Goal: Information Seeking & Learning: Learn about a topic

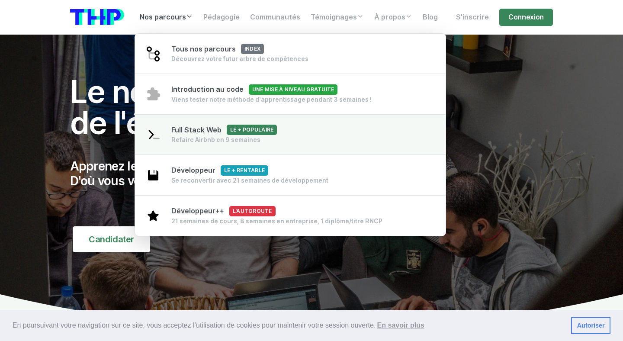
click at [193, 144] on div "Refaire Airbnb en 9 semaines" at bounding box center [223, 139] width 105 height 9
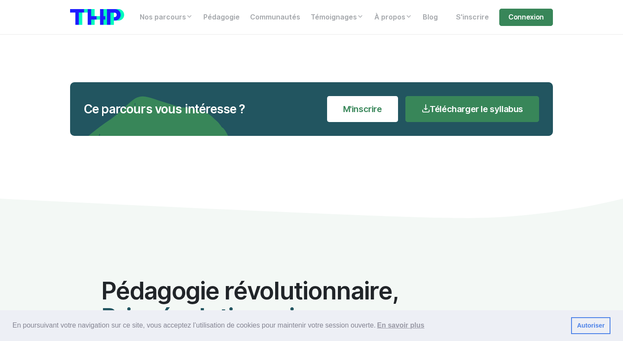
scroll to position [4460, 0]
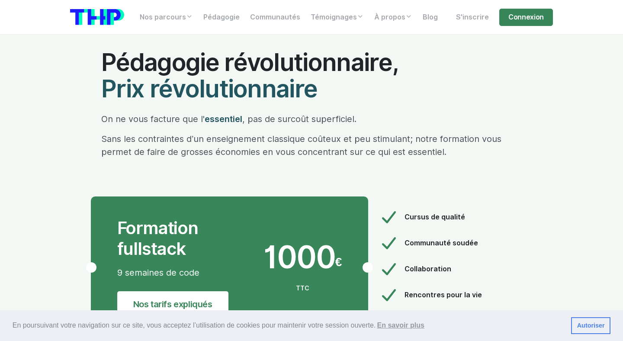
click at [166, 132] on p "Sans les contraintes d’un enseignement classique coûteux et peu stimulant; notr…" at bounding box center [311, 145] width 420 height 26
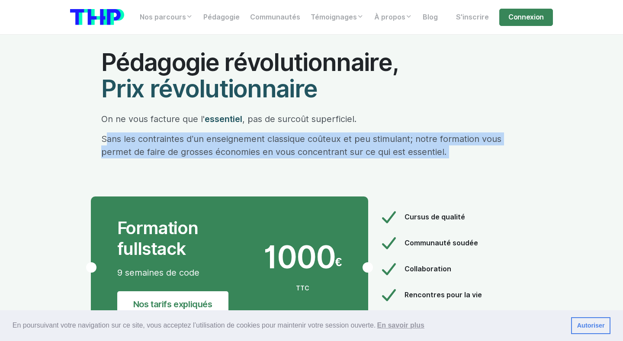
click at [587, 330] on link "Autoriser" at bounding box center [590, 325] width 39 height 17
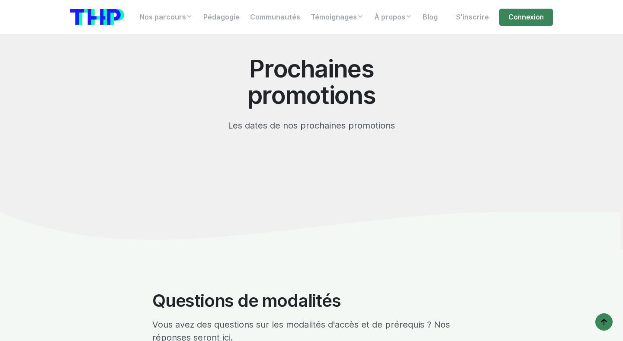
scroll to position [8564, 0]
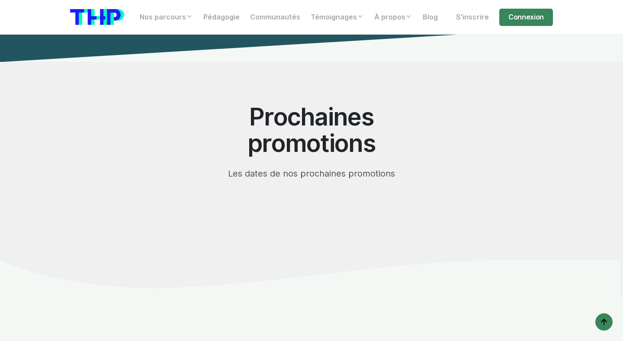
drag, startPoint x: 262, startPoint y: 110, endPoint x: 357, endPoint y: 208, distance: 137.0
click at [357, 208] on div "Prochaines promotions Les dates de nos prochaines promotions" at bounding box center [311, 161] width 493 height 198
click at [272, 20] on link "Communautés" at bounding box center [275, 17] width 61 height 17
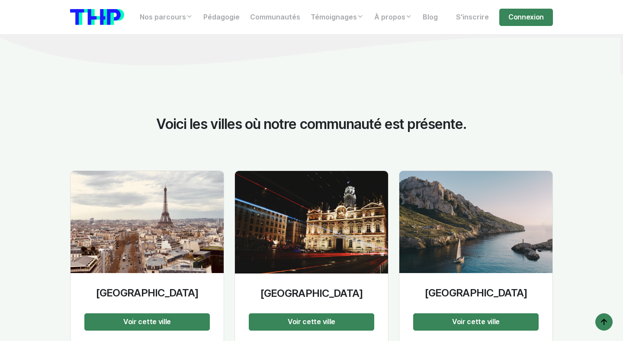
scroll to position [1096, 0]
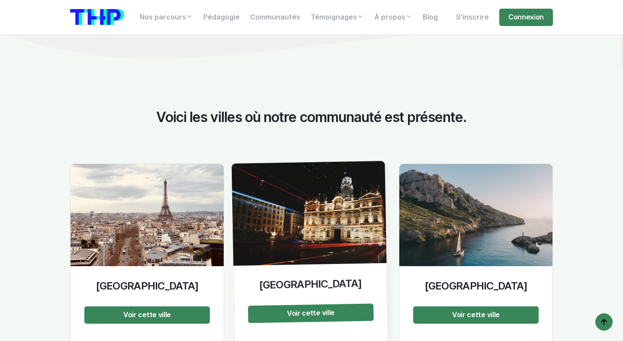
click at [298, 277] on h4 "Lyon" at bounding box center [309, 284] width 125 height 15
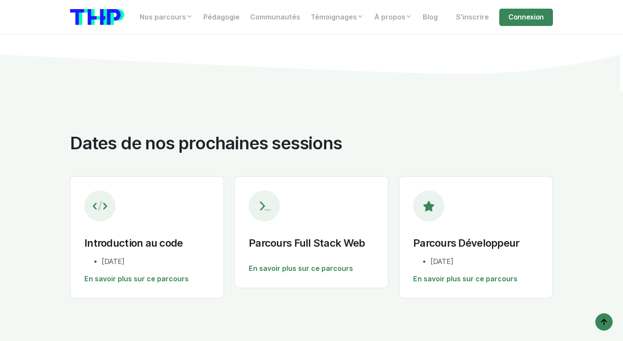
scroll to position [920, 0]
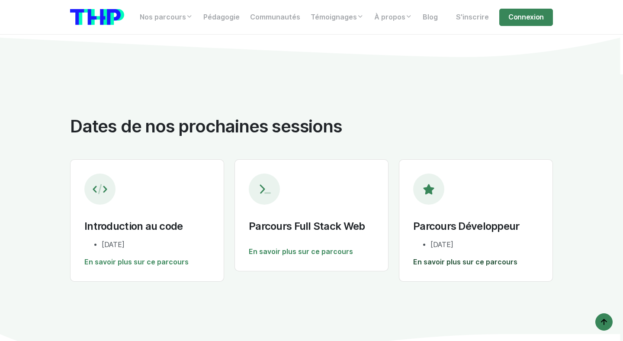
click at [432, 257] on link "En savoir plus sur ce parcours" at bounding box center [475, 262] width 125 height 10
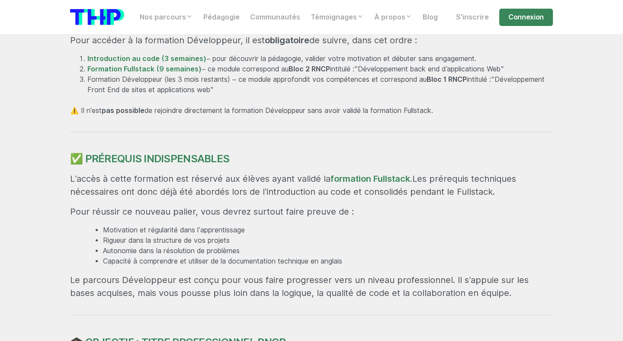
scroll to position [492, 0]
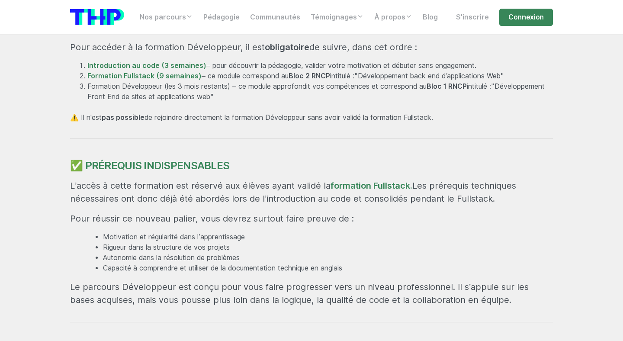
click at [317, 220] on p "Pour réussir ce nouveau palier, vous devrez surtout faire preuve de :" at bounding box center [311, 218] width 483 height 13
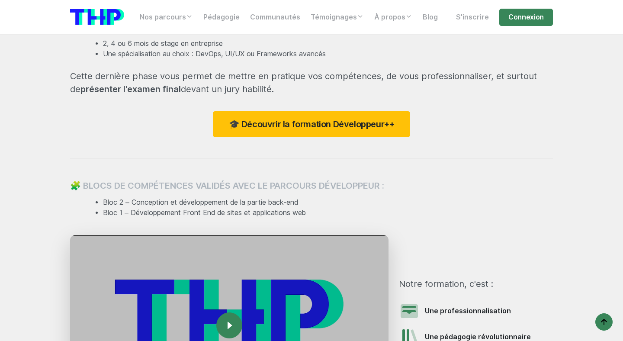
scroll to position [964, 0]
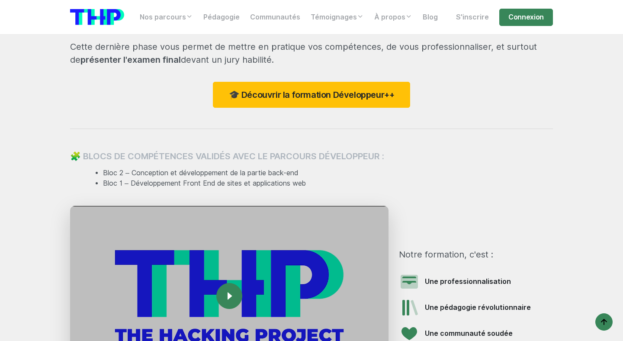
click at [294, 249] on img at bounding box center [229, 295] width 318 height 179
click at [234, 289] on rect at bounding box center [229, 296] width 14 height 14
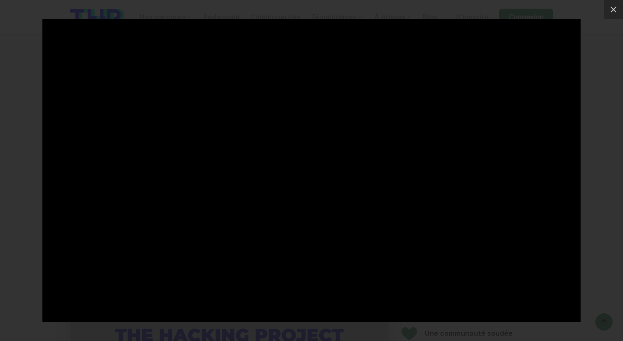
click at [29, 298] on div at bounding box center [311, 170] width 623 height 341
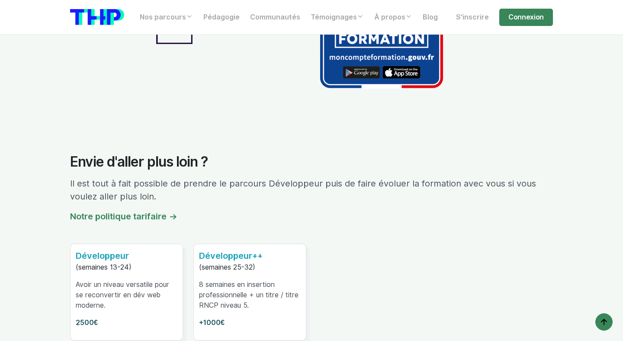
scroll to position [5186, 0]
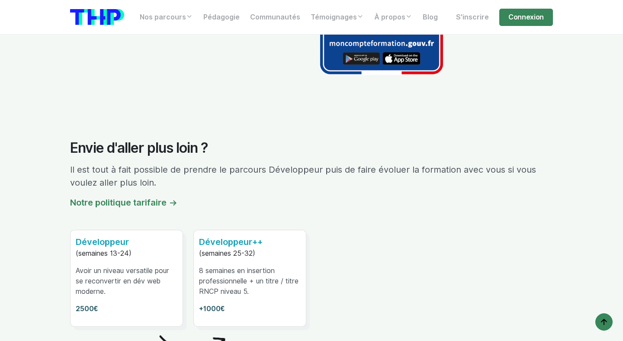
click at [263, 163] on p "Il est tout à fait possible de prendre le parcours Développeur puis de faire év…" at bounding box center [311, 176] width 483 height 26
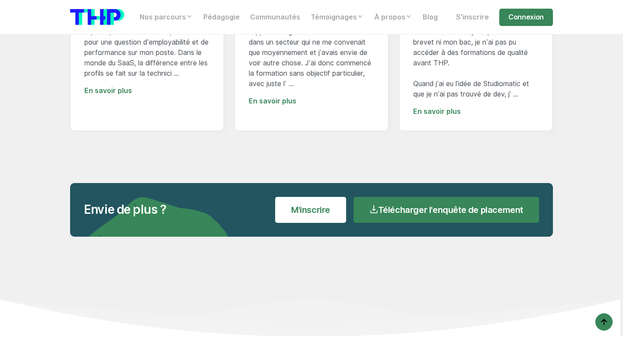
scroll to position [7204, 0]
